Goal: Information Seeking & Learning: Find specific page/section

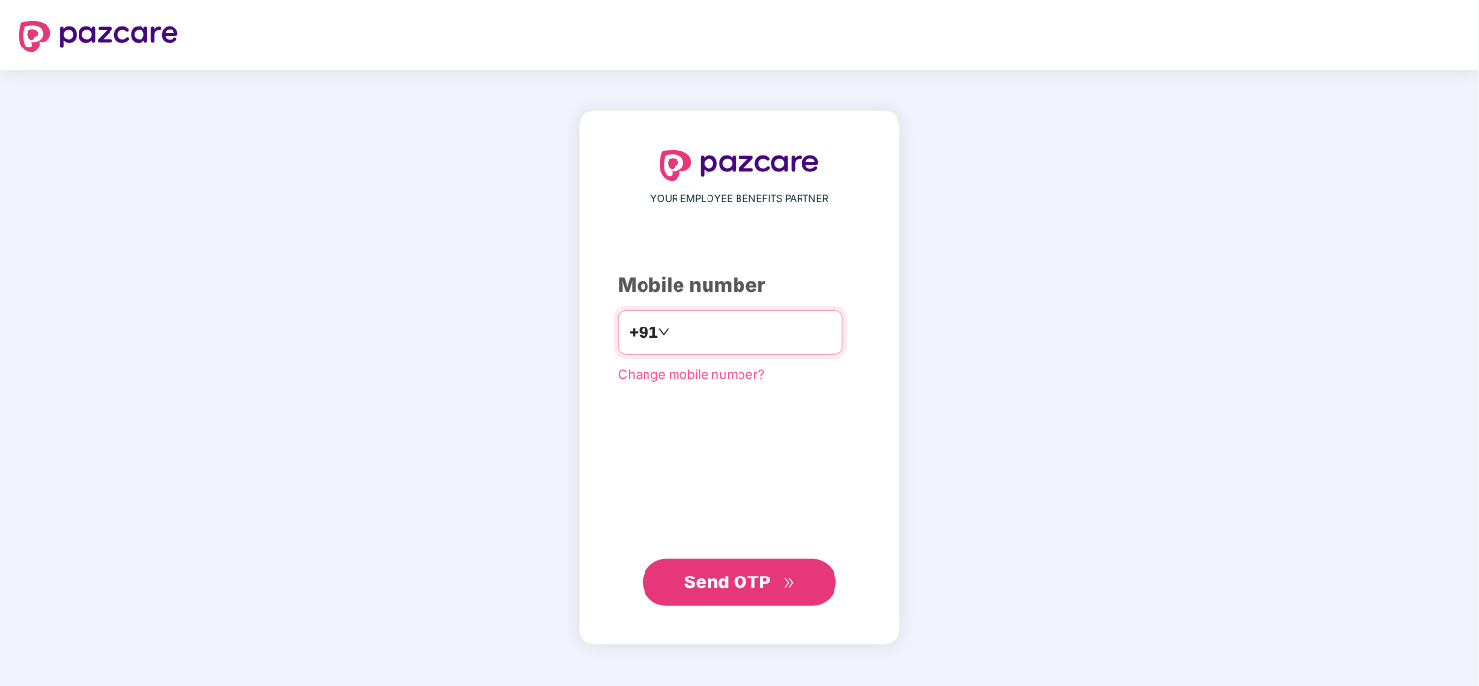
type input "**********"
click at [746, 582] on span "Send OTP" at bounding box center [727, 581] width 86 height 20
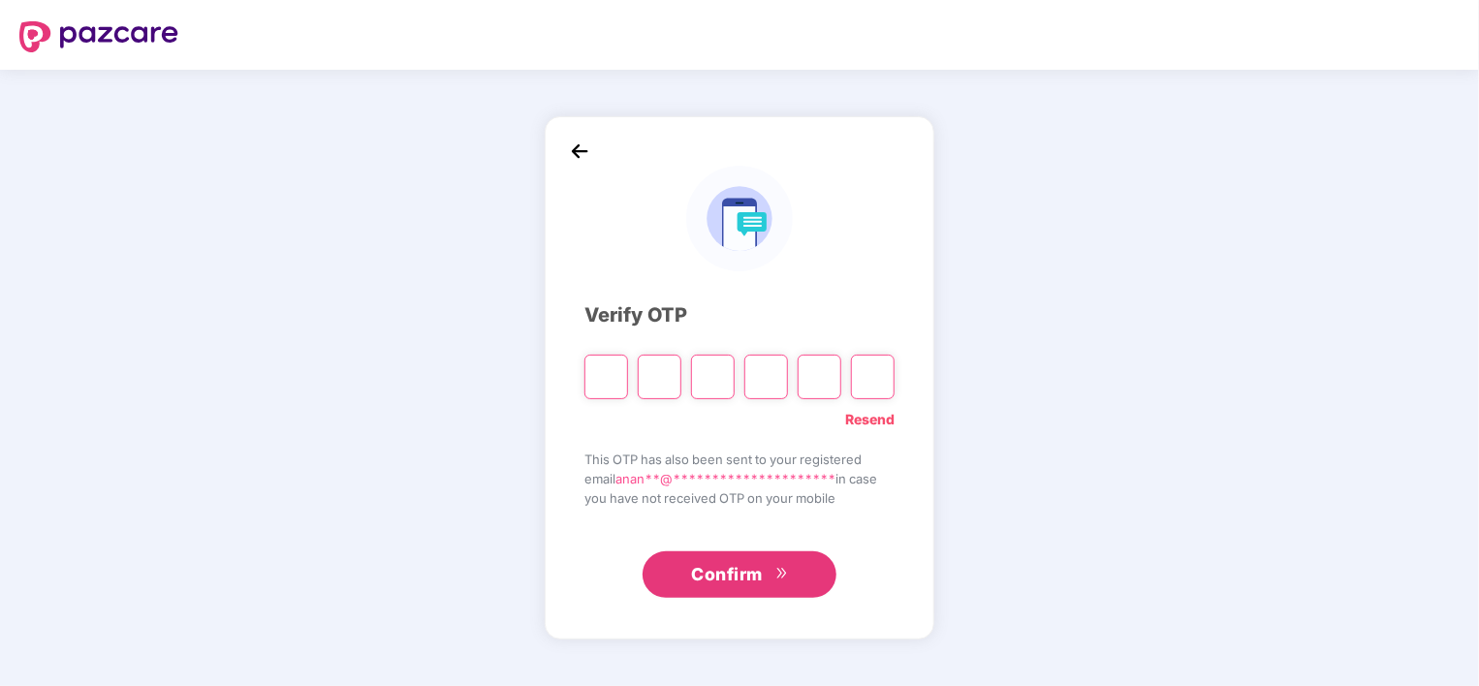
type input "*"
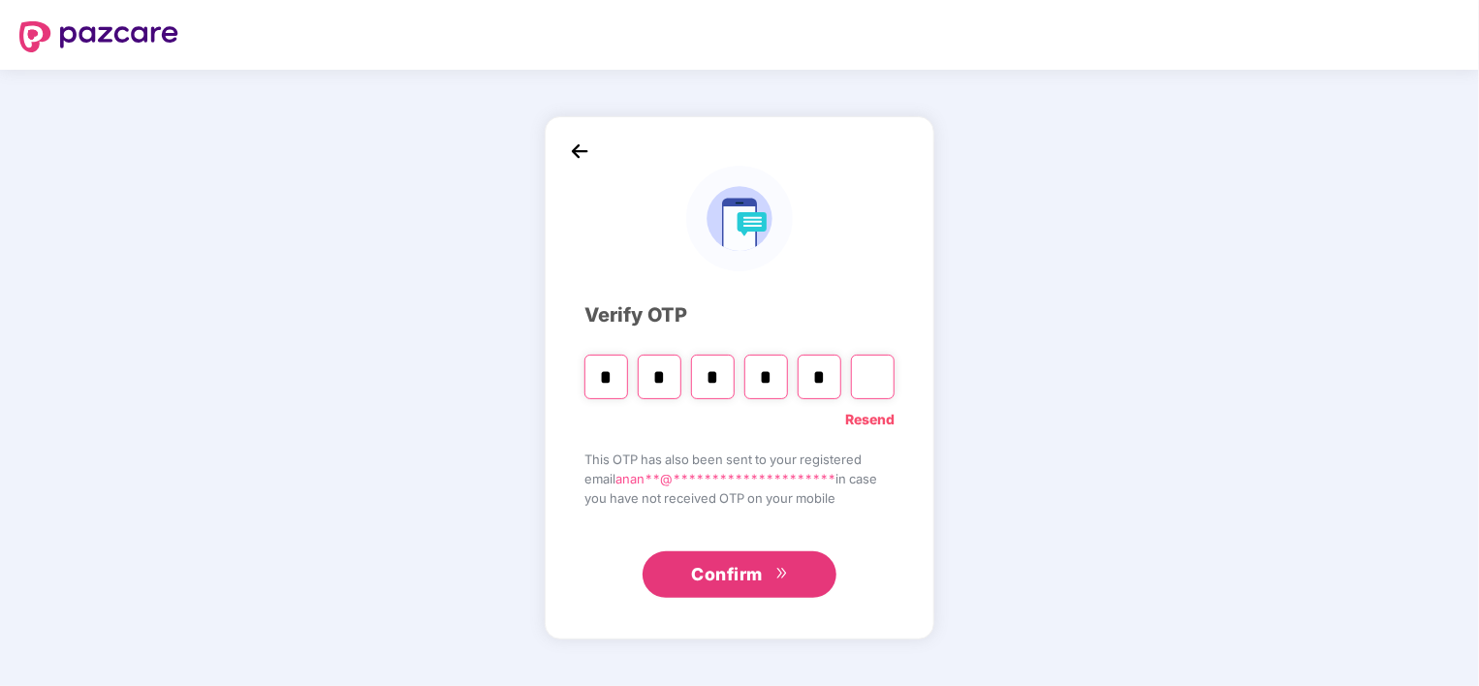
type input "*"
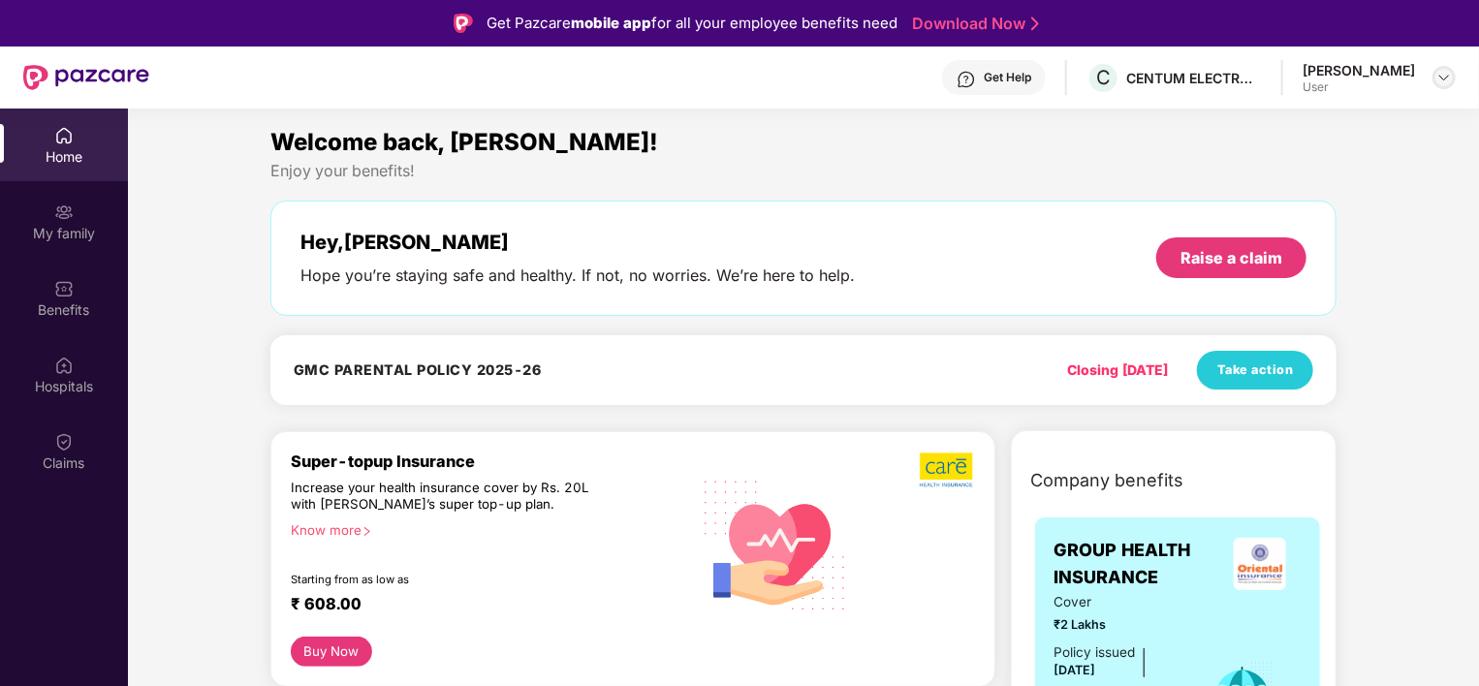
click at [1440, 84] on img at bounding box center [1445, 78] width 16 height 16
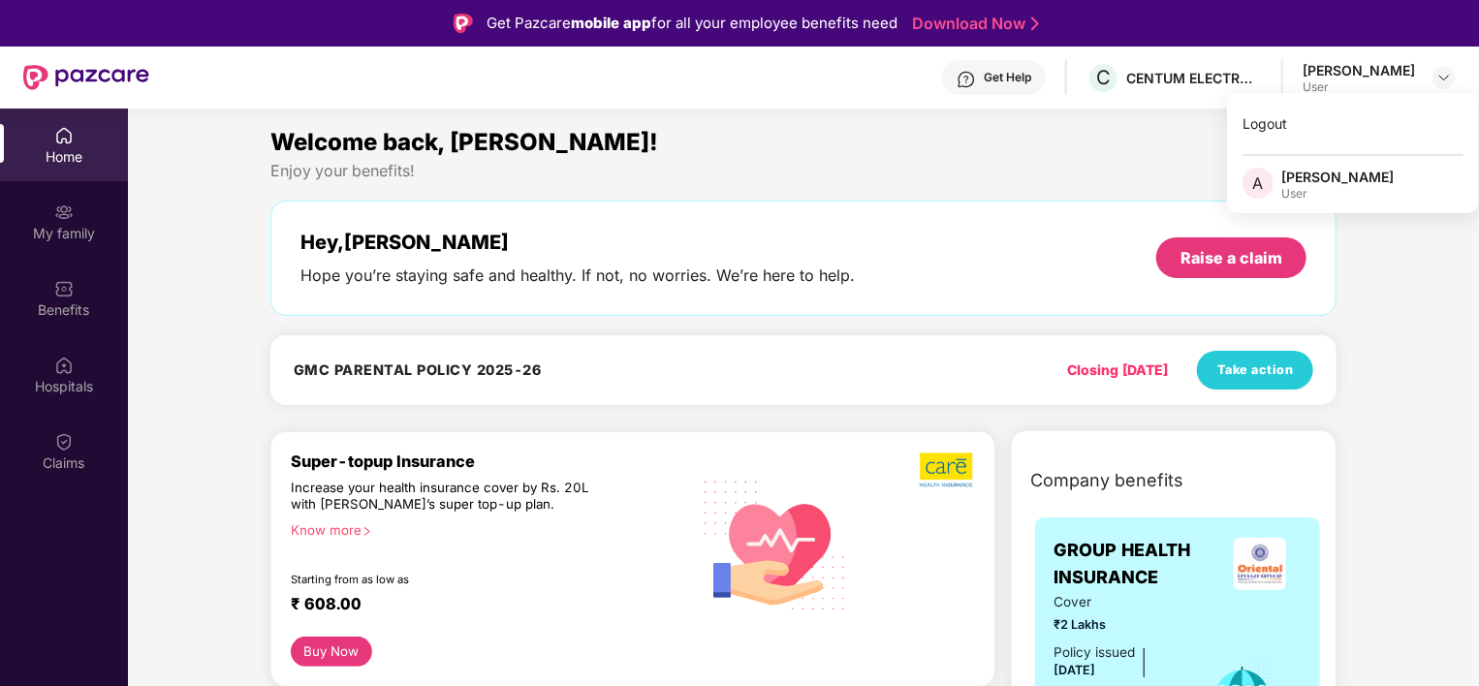
click at [1303, 182] on div "[PERSON_NAME]" at bounding box center [1338, 177] width 112 height 18
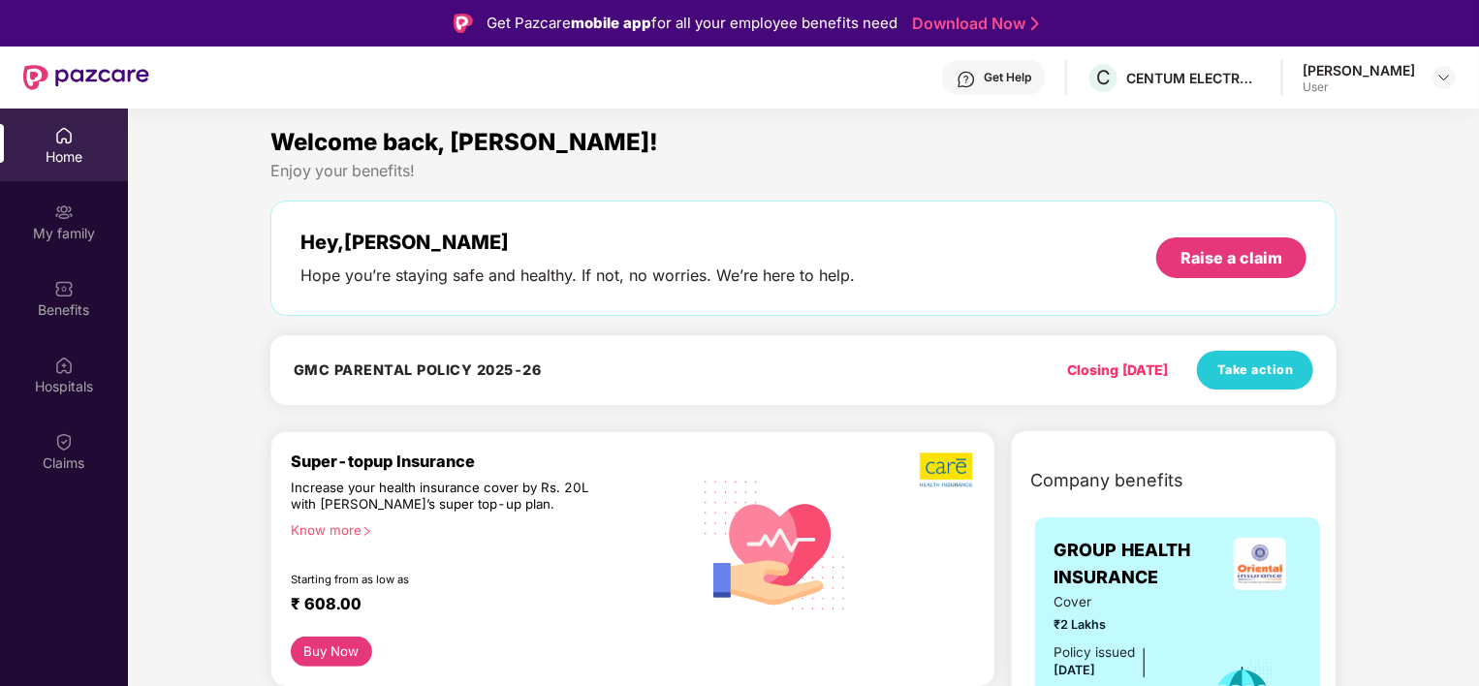
click at [69, 147] on div "Home" at bounding box center [64, 156] width 128 height 19
click at [67, 229] on div "My family" at bounding box center [64, 233] width 128 height 19
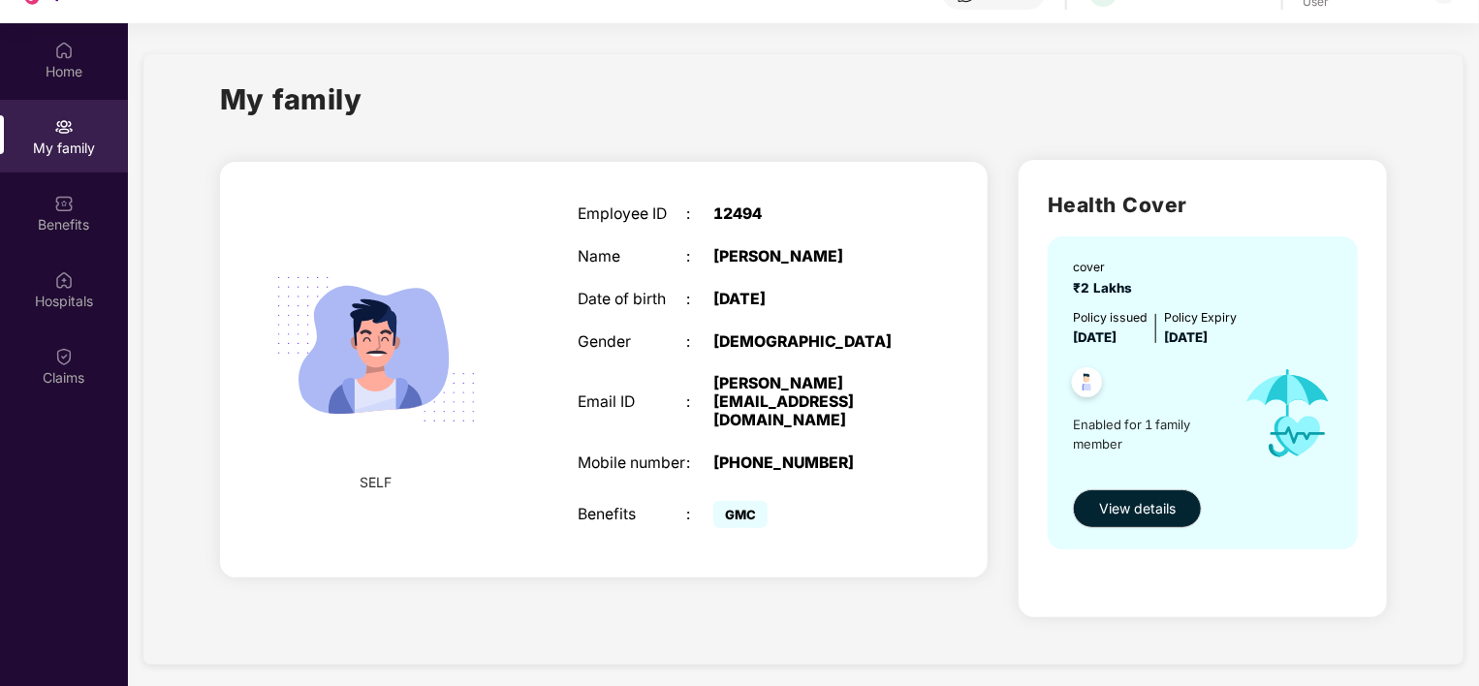
scroll to position [85, 0]
click at [1144, 509] on span "View details" at bounding box center [1137, 508] width 77 height 21
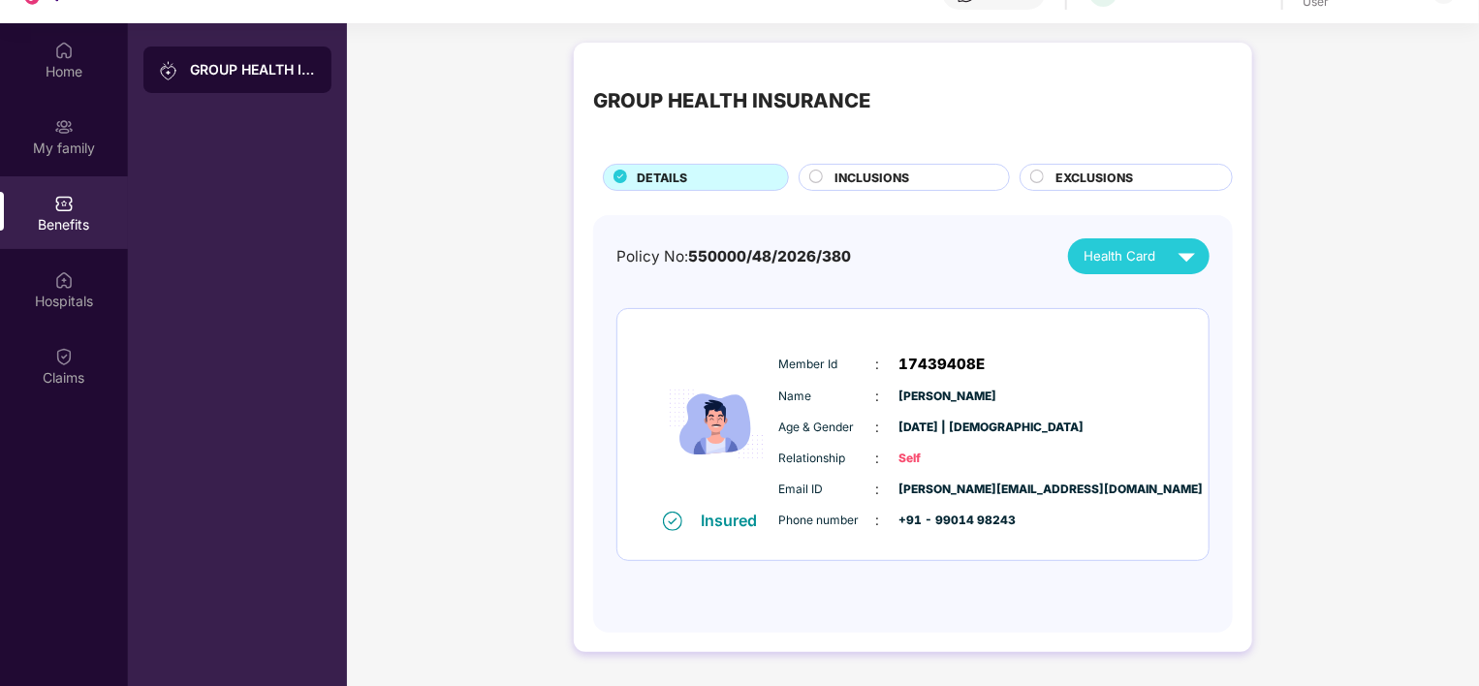
click at [896, 166] on div "INCLUSIONS" at bounding box center [904, 177] width 210 height 27
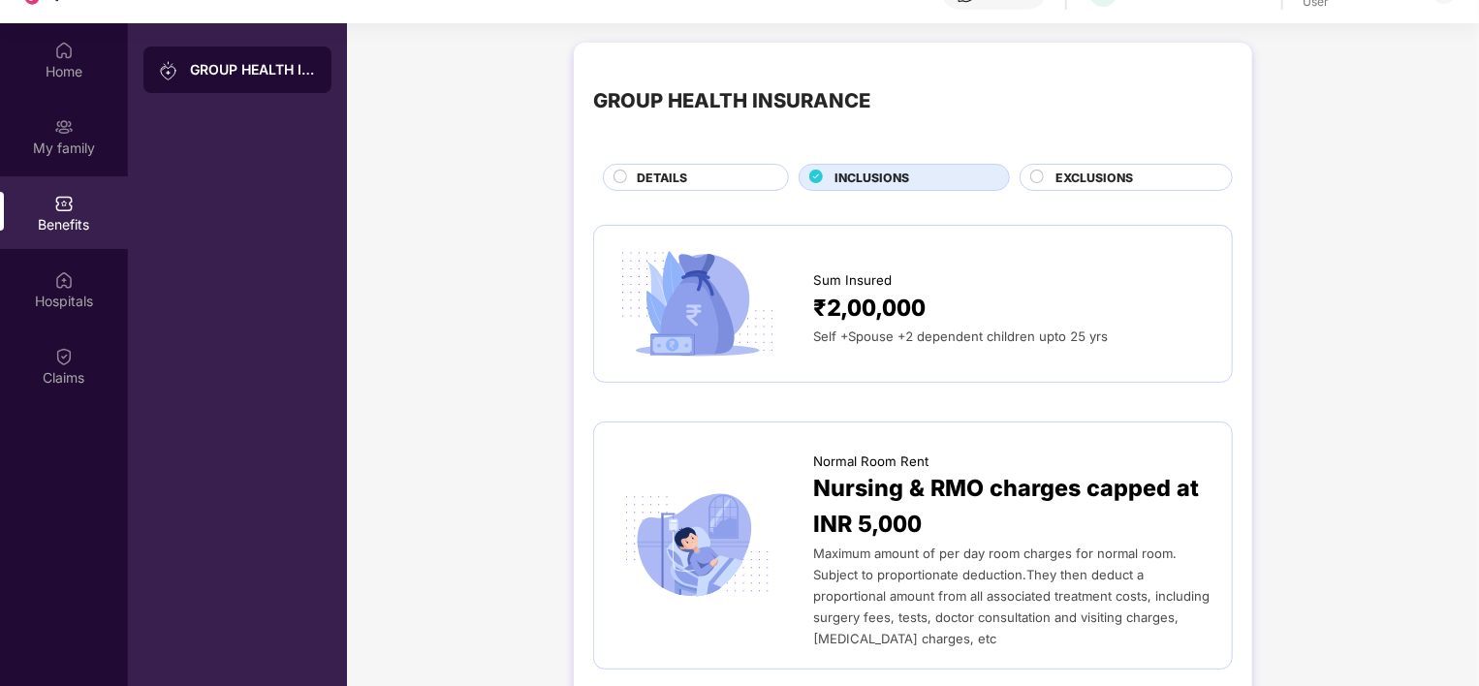
click at [895, 173] on span "INCLUSIONS" at bounding box center [873, 178] width 75 height 18
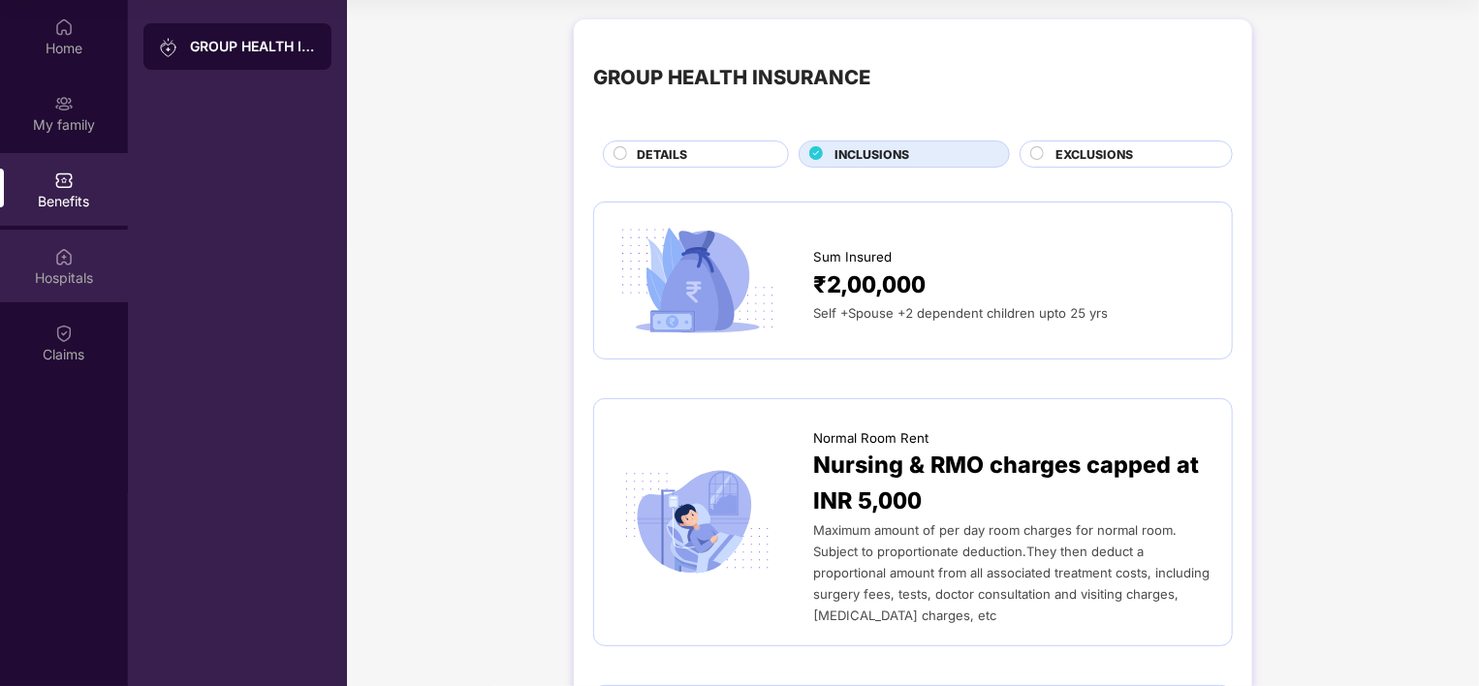
click at [53, 249] on div "Hospitals" at bounding box center [64, 266] width 128 height 73
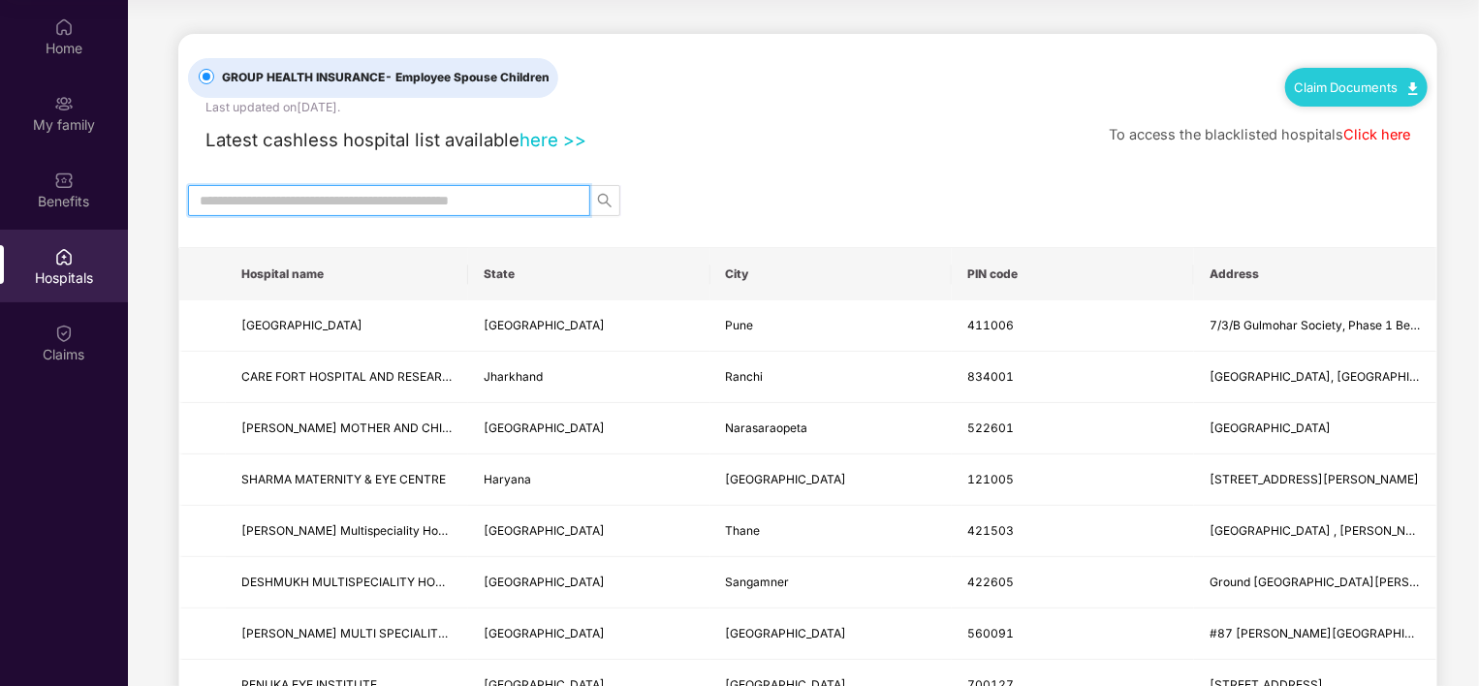
click at [407, 204] on input "text" at bounding box center [382, 200] width 364 height 21
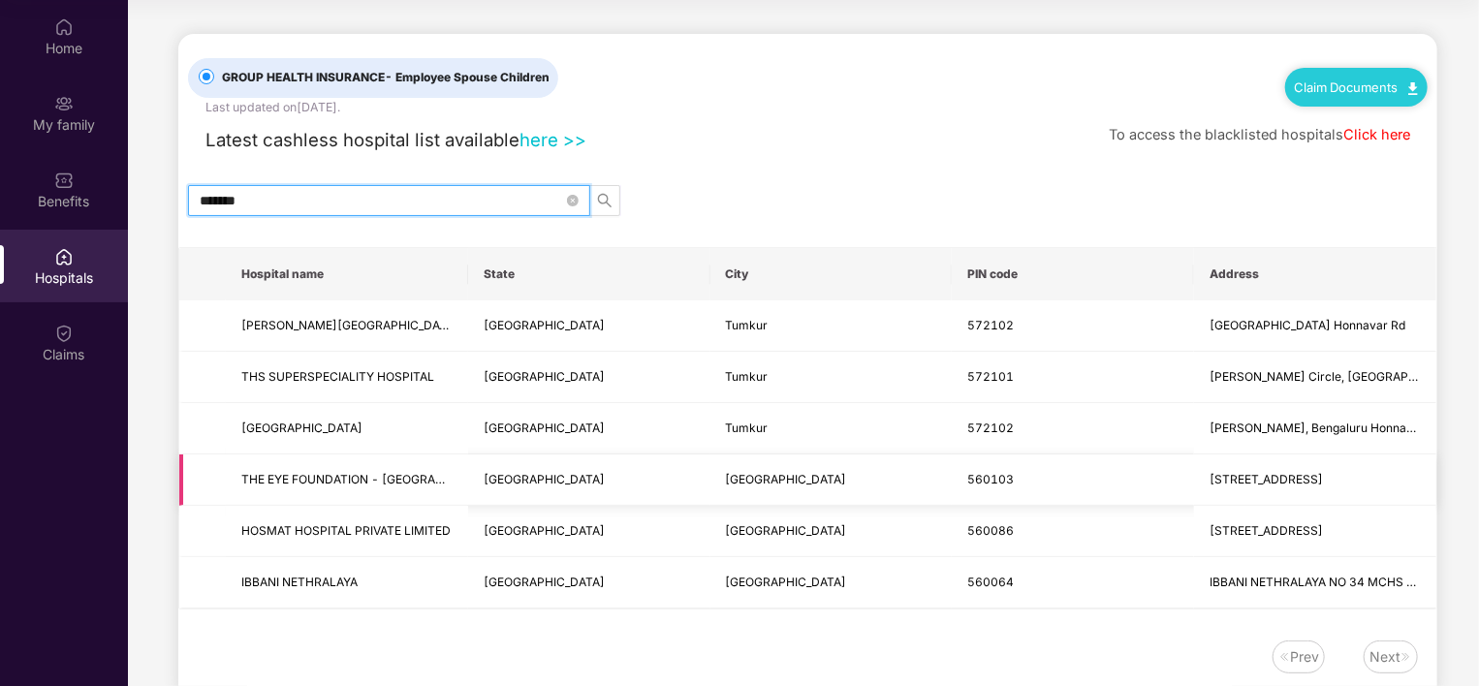
type input "*******"
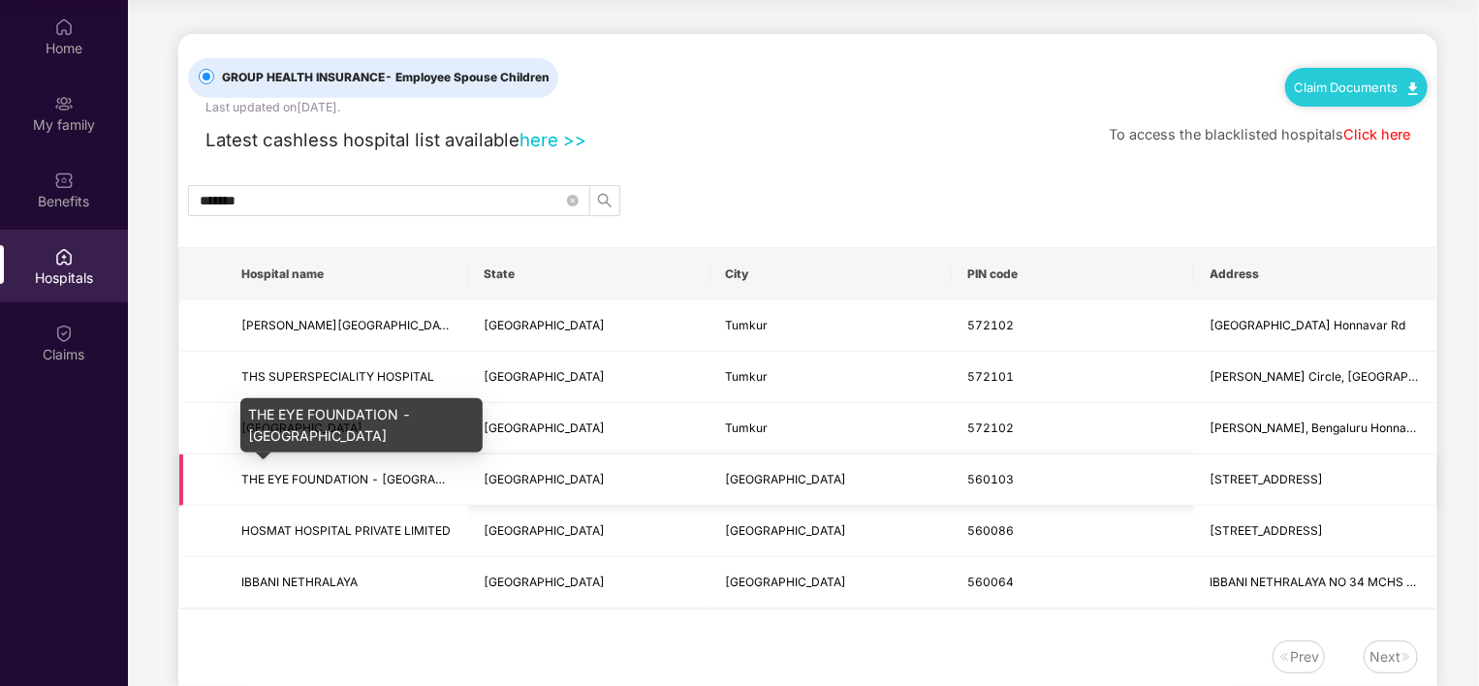
click at [365, 480] on span "THE EYE FOUNDATION - [GEOGRAPHIC_DATA]" at bounding box center [372, 479] width 262 height 15
click at [438, 472] on span "THE EYE FOUNDATION - [GEOGRAPHIC_DATA]" at bounding box center [372, 479] width 262 height 15
click at [438, 471] on span "THE EYE FOUNDATION - [GEOGRAPHIC_DATA]" at bounding box center [346, 480] width 211 height 18
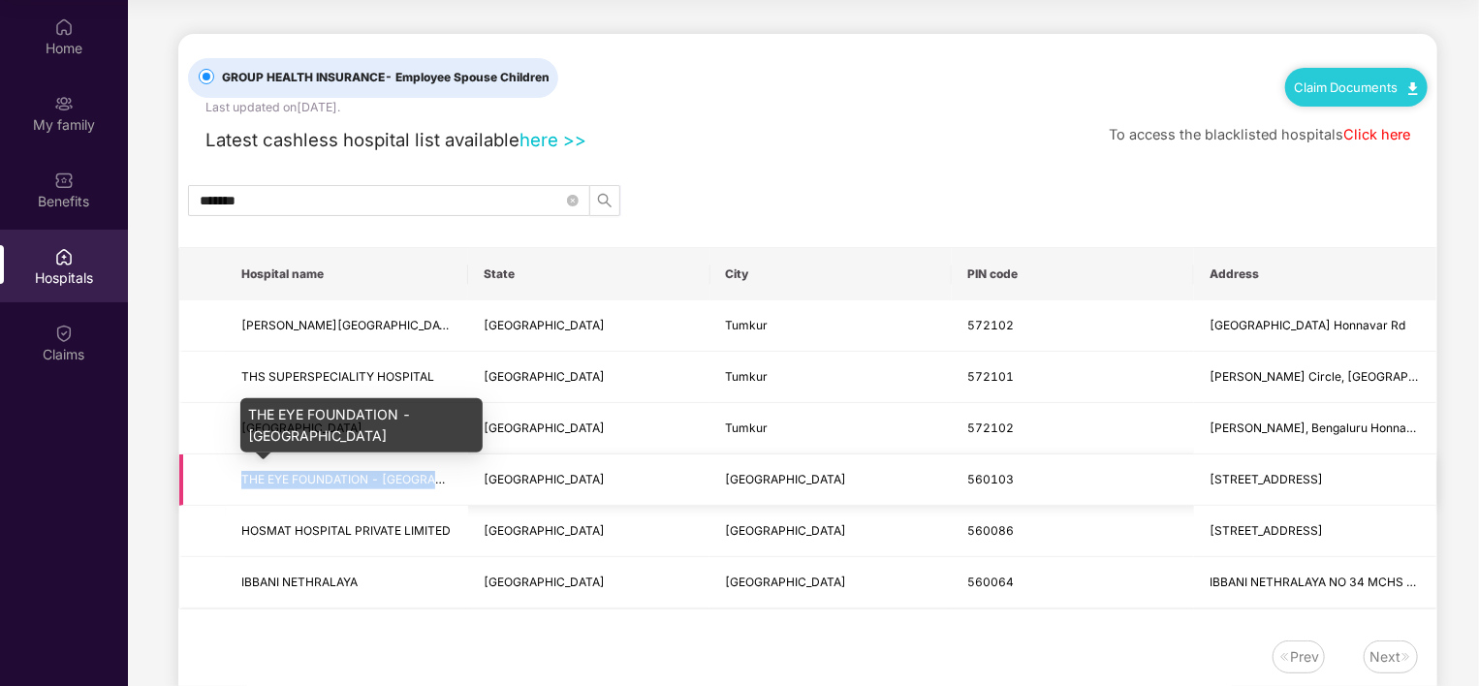
click at [438, 471] on span "THE EYE FOUNDATION - [GEOGRAPHIC_DATA]" at bounding box center [346, 480] width 211 height 18
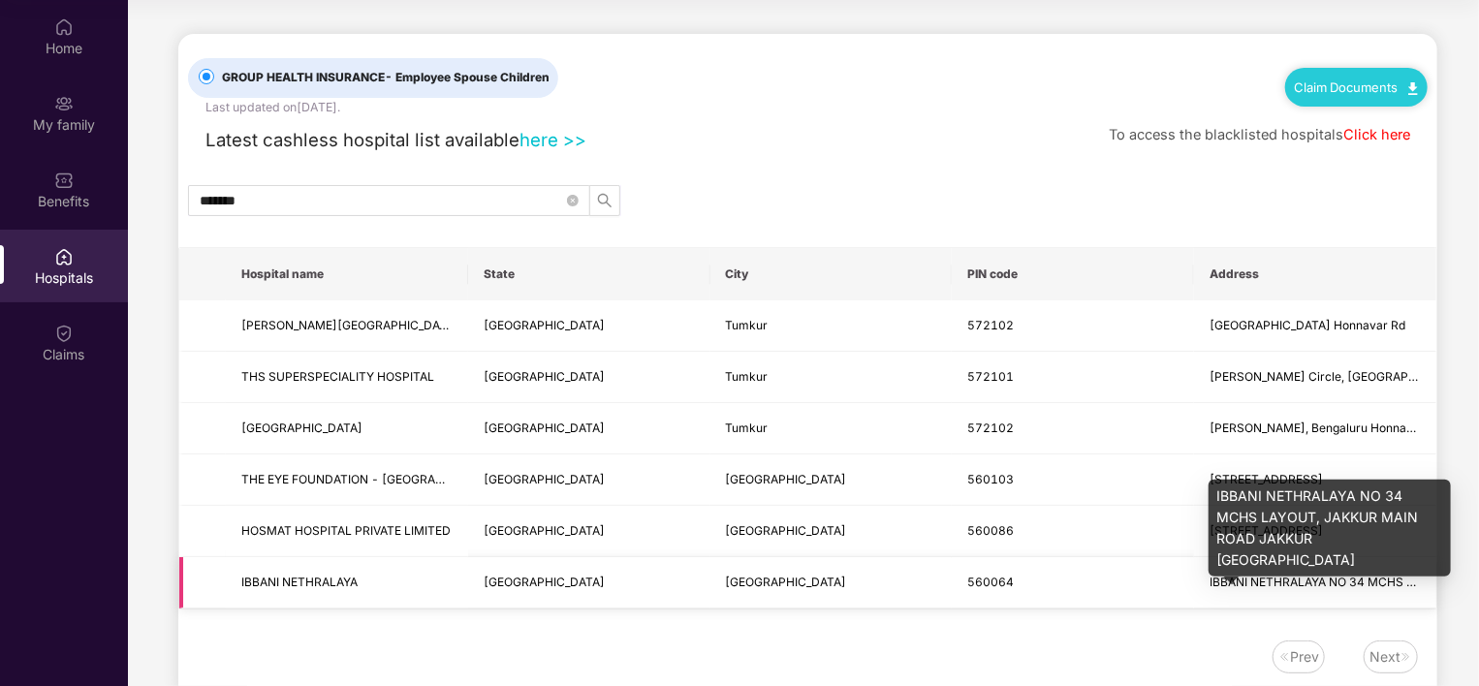
click at [1252, 576] on span "IBBANI NETHRALAYA NO 34 MCHS LAYOUT, JAKKUR MAIN ROAD JAKKUR [GEOGRAPHIC_DATA]" at bounding box center [1479, 582] width 538 height 15
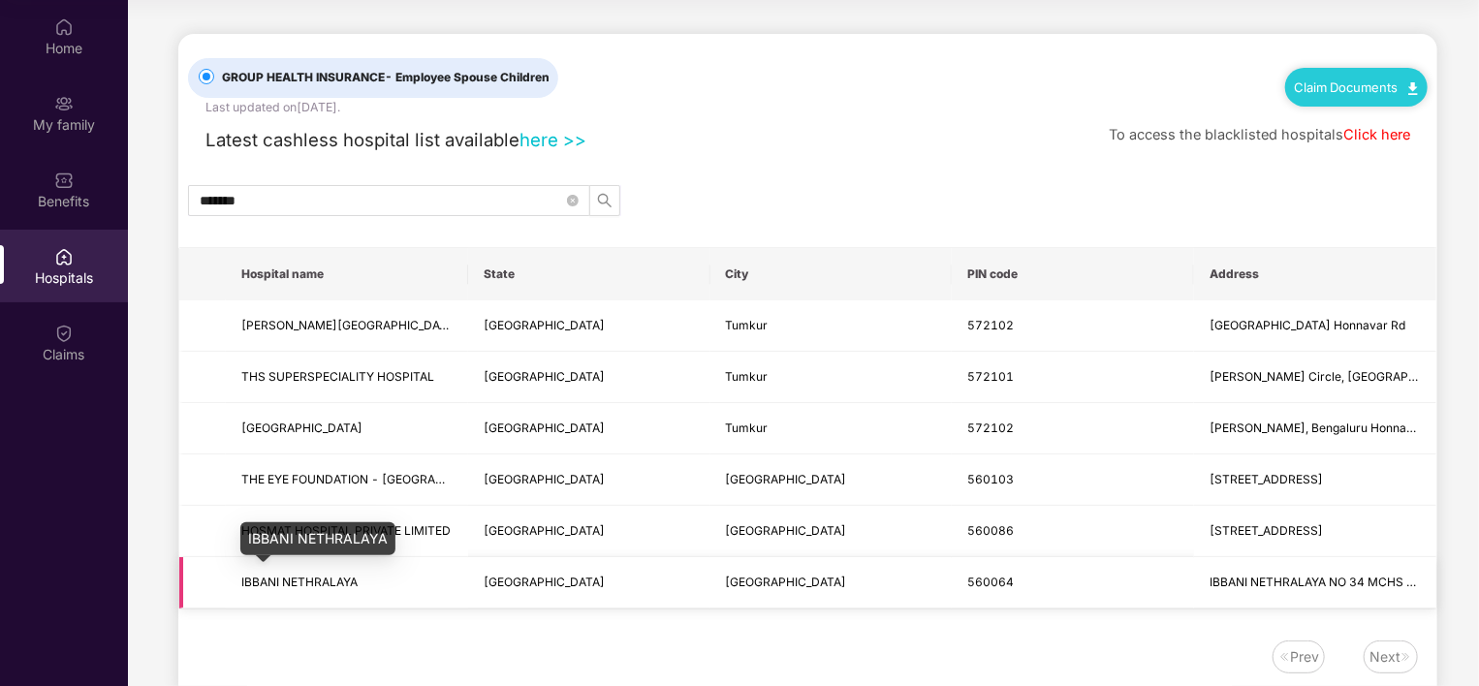
click at [272, 583] on span "IBBANI NETHRALAYA" at bounding box center [299, 582] width 116 height 15
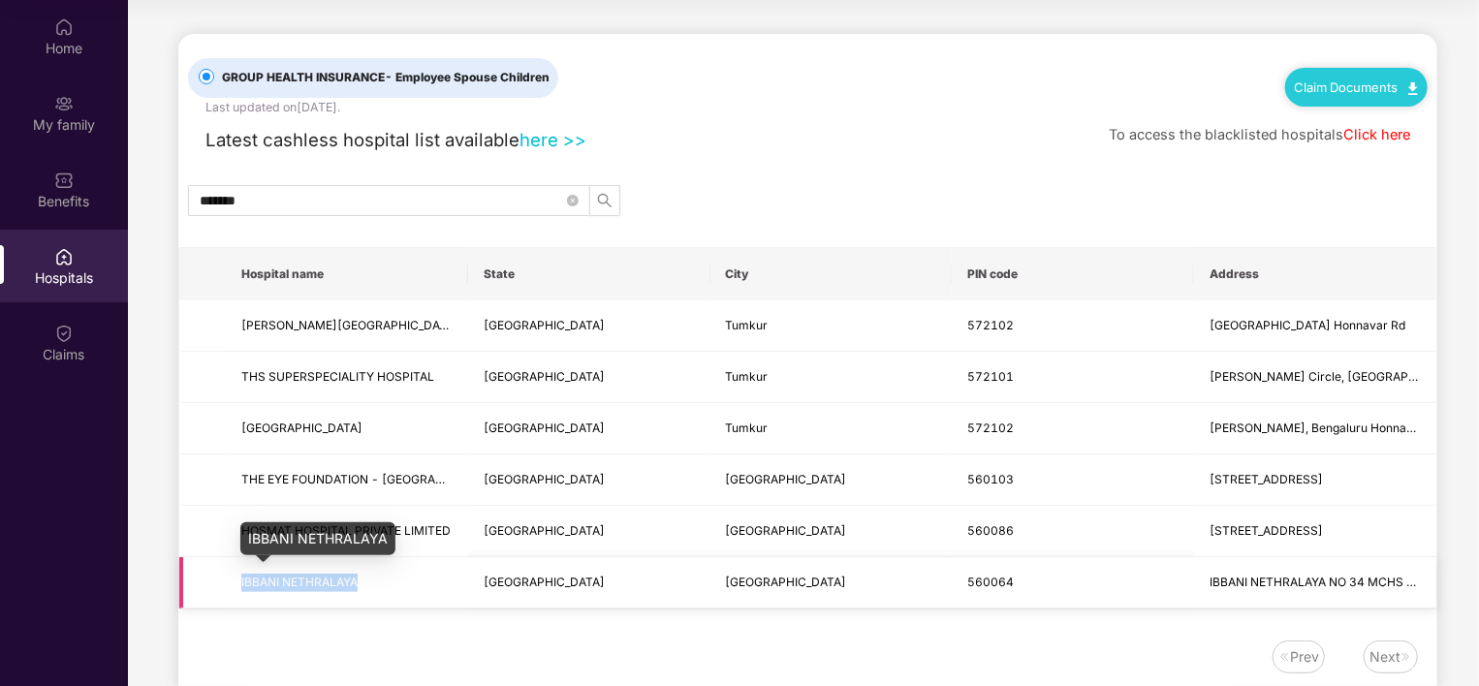
click at [272, 583] on span "IBBANI NETHRALAYA" at bounding box center [299, 582] width 116 height 15
click at [1257, 167] on div "GROUP HEALTH INSURANCE - Employee Spouse Children Last updated on [DATE] . Clai…" at bounding box center [807, 363] width 1259 height 659
click at [1342, 86] on link "Claim Documents" at bounding box center [1356, 87] width 123 height 16
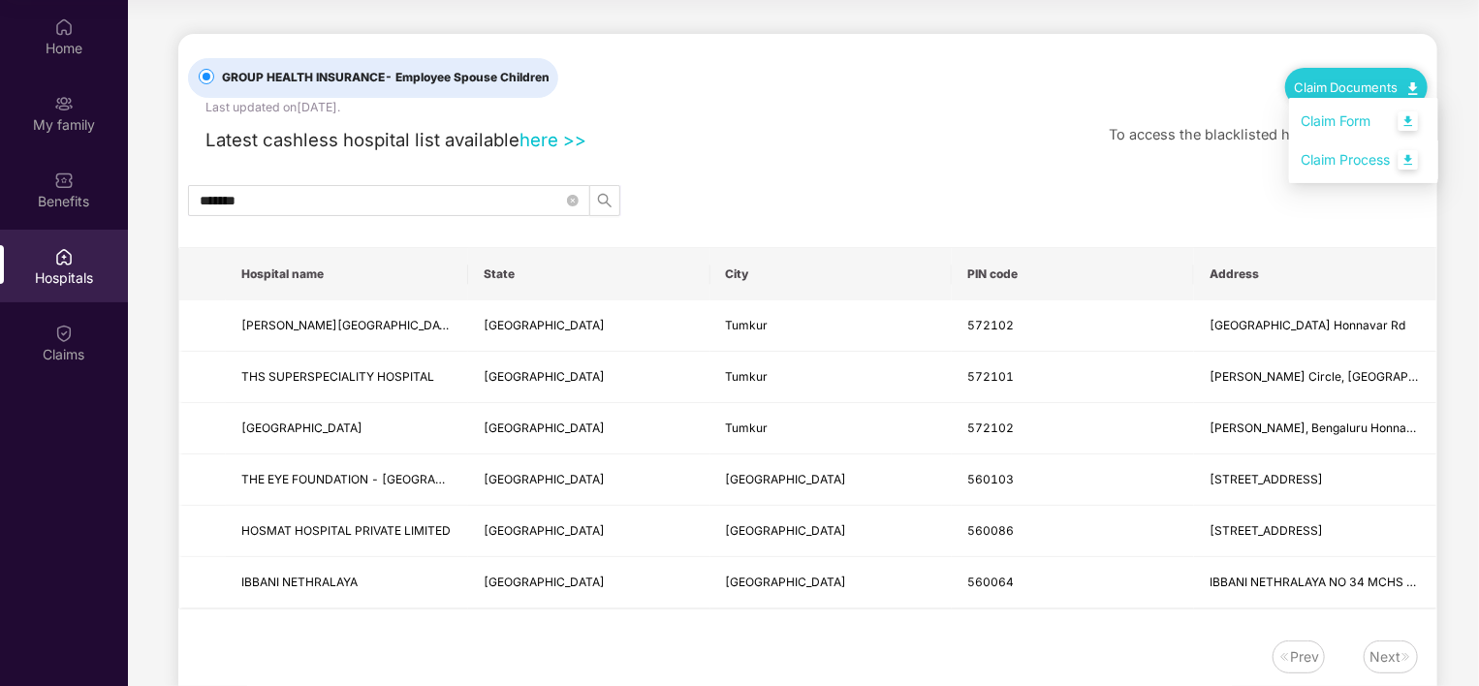
click at [1411, 159] on link "Claim Process" at bounding box center [1364, 161] width 126 height 42
